Goal: Find specific page/section: Find specific page/section

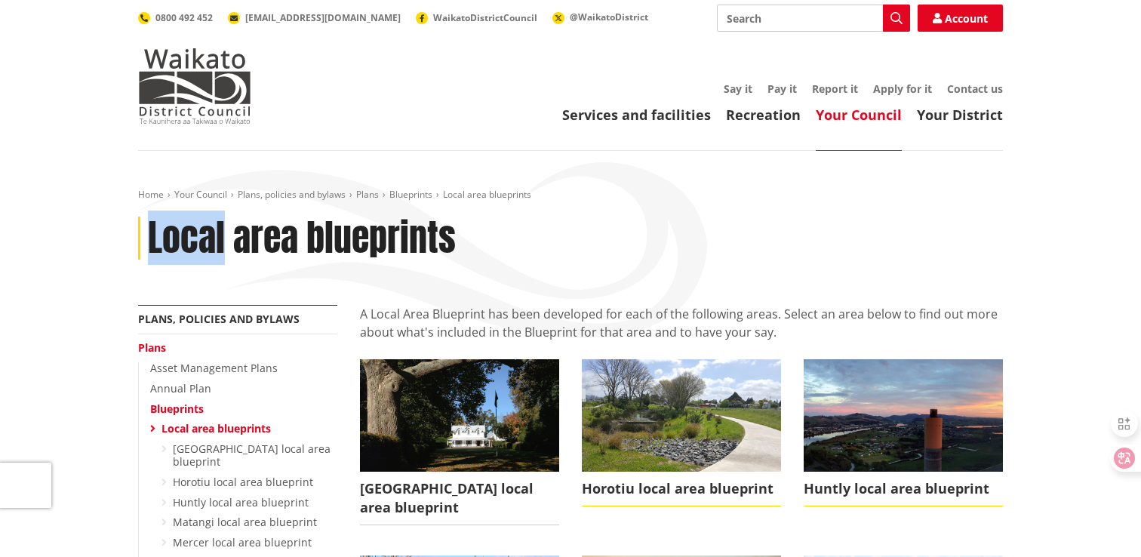
drag, startPoint x: 151, startPoint y: 235, endPoint x: 225, endPoint y: 238, distance: 74.0
click at [225, 238] on h1 "Local area blueprints" at bounding box center [302, 238] width 308 height 44
copy h1 "Local"
click at [345, 233] on h1 "Local area blueprints" at bounding box center [302, 238] width 308 height 44
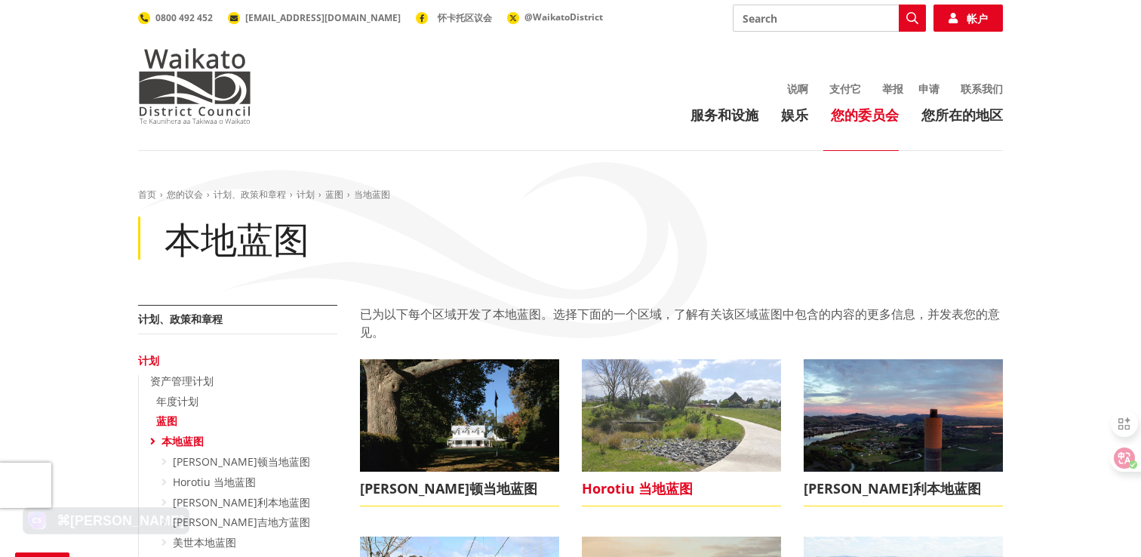
click at [622, 484] on font "Horotiu 当地蓝图" at bounding box center [637, 488] width 111 height 18
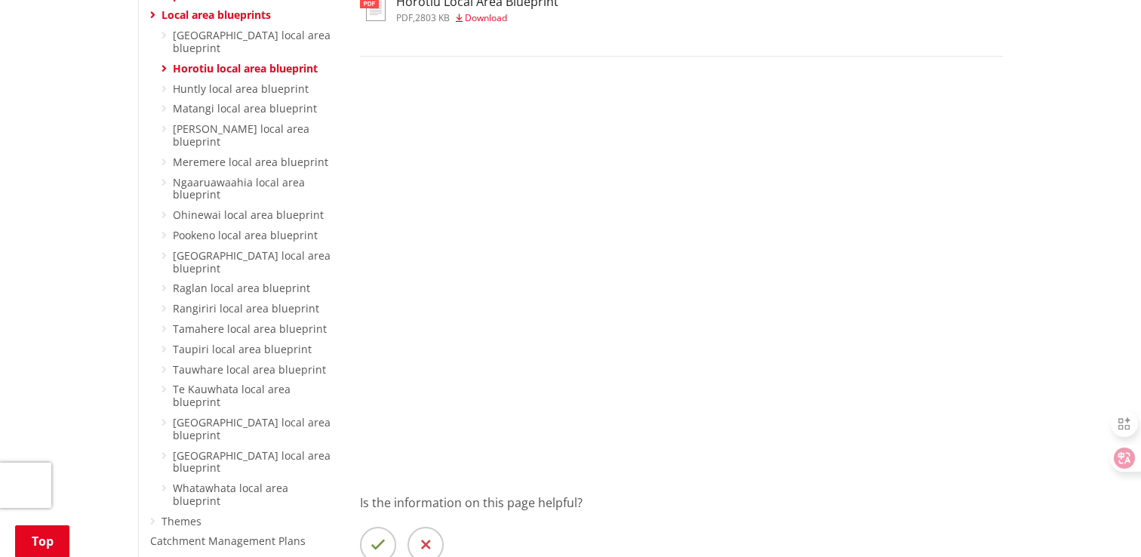
scroll to position [416, 0]
